Goal: Check status: Check status

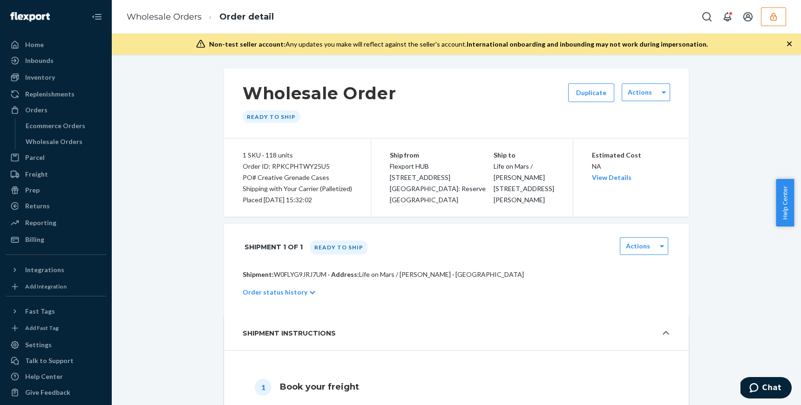
click at [770, 13] on icon "button" at bounding box center [773, 16] width 9 height 9
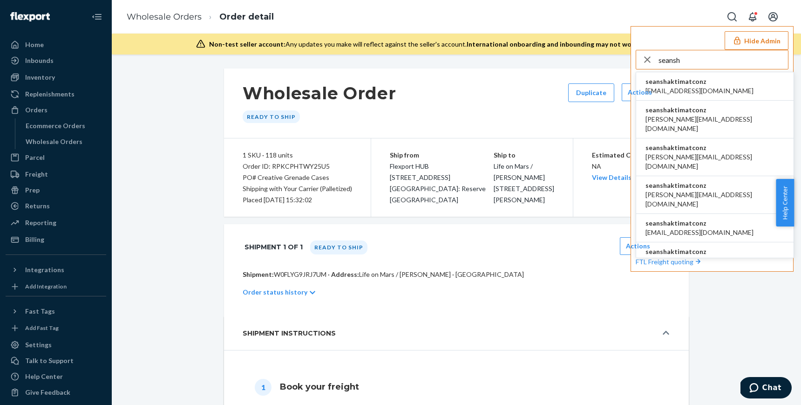
type input "seansh"
click at [687, 80] on span "seanshaktimatconz" at bounding box center [699, 81] width 108 height 9
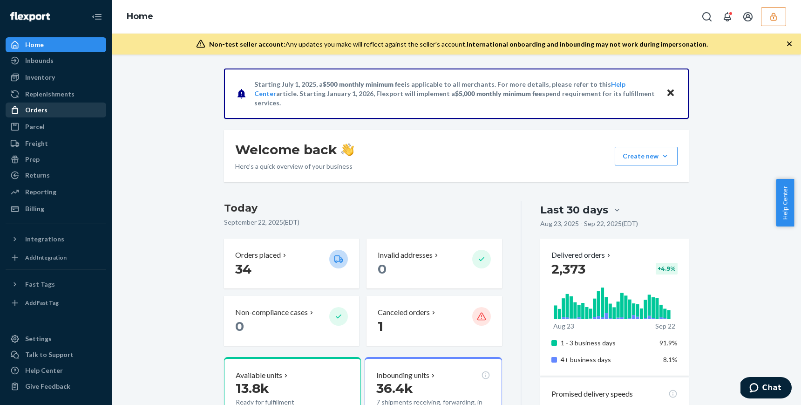
click at [52, 105] on div "Orders" at bounding box center [56, 109] width 99 height 13
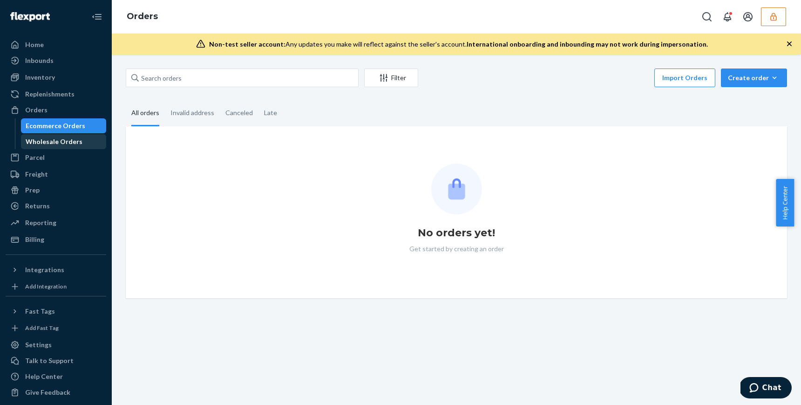
click at [49, 140] on div "Wholesale Orders" at bounding box center [54, 141] width 57 height 9
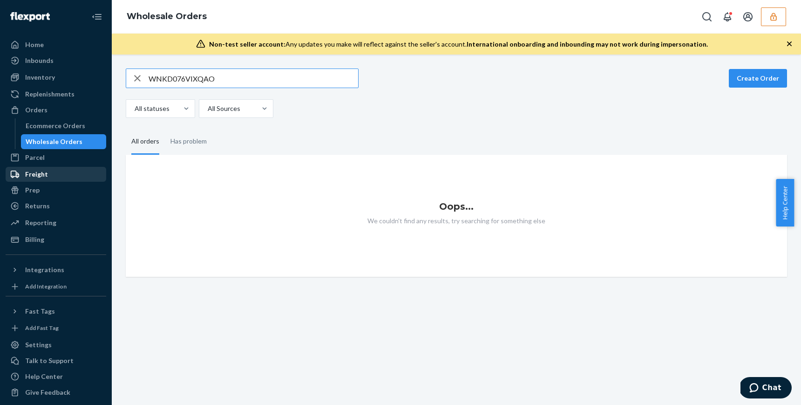
type input "WNKD076VIXQAO"
click at [49, 174] on div "Freight" at bounding box center [56, 174] width 99 height 13
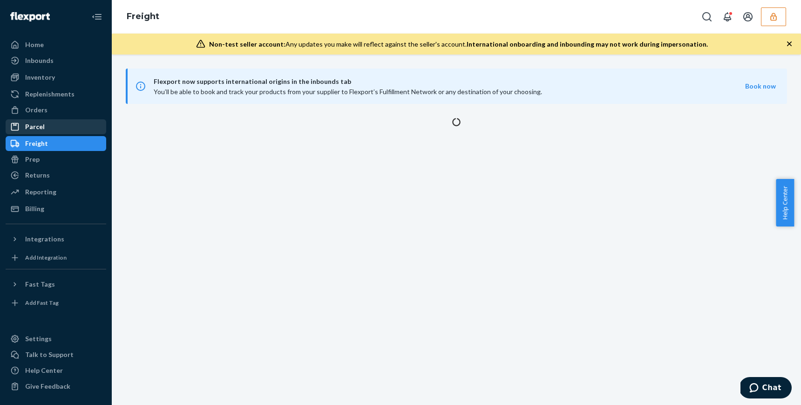
click at [44, 128] on div "Parcel" at bounding box center [56, 126] width 99 height 13
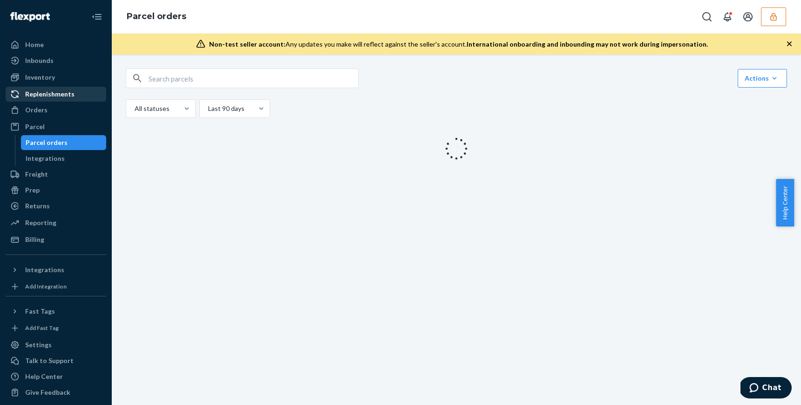
click at [47, 95] on div "Replenishments" at bounding box center [49, 93] width 49 height 9
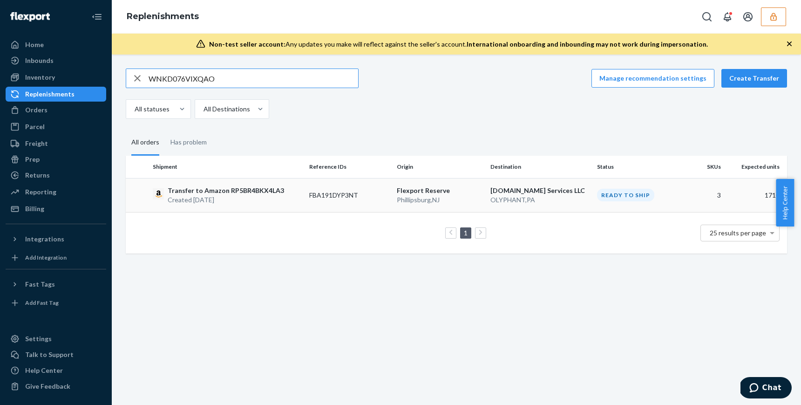
type input "WNKD076VIXQAO"
click at [306, 190] on td "FBA191DYP3NT" at bounding box center [349, 195] width 88 height 34
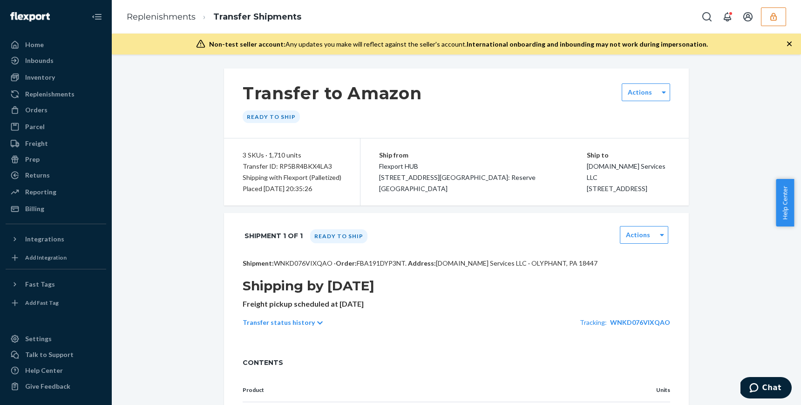
click at [709, 175] on div "Transfer to Amazon Ready to ship Actions 3 SKUs · 1,710 units Transfer ID: RP5B…" at bounding box center [456, 320] width 675 height 504
